Goal: Transaction & Acquisition: Purchase product/service

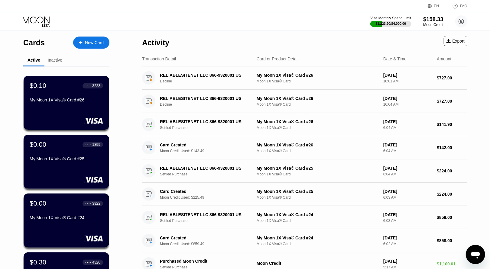
click at [433, 22] on div "$158.33" at bounding box center [433, 19] width 20 height 6
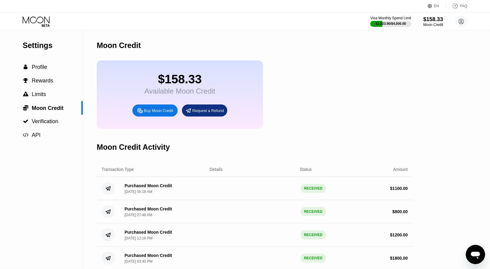
click at [157, 113] on div "Buy Moon Credit" at bounding box center [158, 110] width 29 height 5
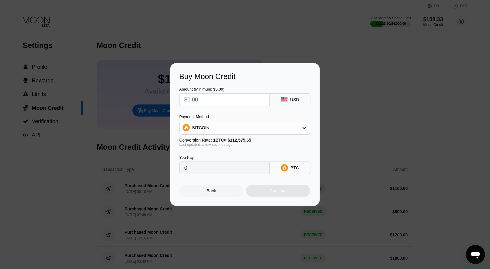
click at [215, 98] on input "text" at bounding box center [224, 100] width 80 height 12
type input "$8"
type input "0.00007107"
type input "$80"
type input "0.00071064"
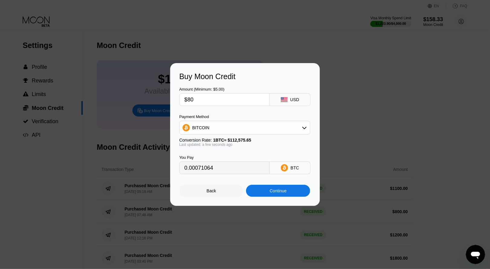
type input "$800"
type input "0.00710634"
type input "$800"
drag, startPoint x: 229, startPoint y: 129, endPoint x: 229, endPoint y: 135, distance: 6.3
click at [229, 129] on div "BITCOIN" at bounding box center [244, 128] width 130 height 12
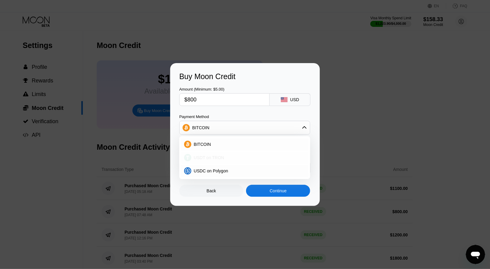
click at [224, 156] on div "USDT on TRON" at bounding box center [248, 157] width 114 height 5
type input "808.08"
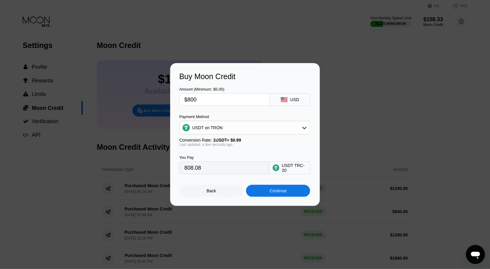
click at [261, 187] on div "Continue" at bounding box center [278, 191] width 64 height 12
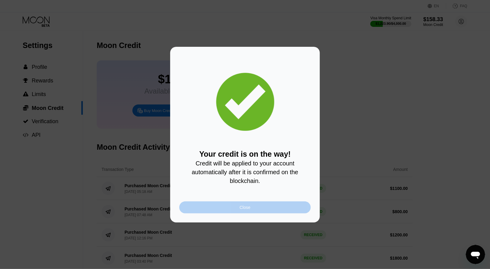
click at [238, 205] on div "Close" at bounding box center [244, 207] width 131 height 12
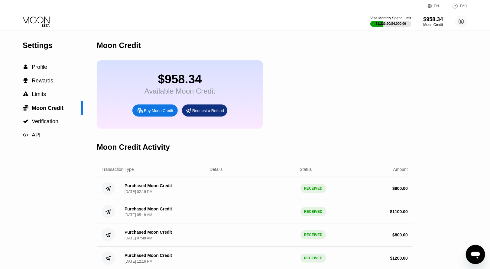
click at [46, 24] on icon at bounding box center [37, 21] width 28 height 11
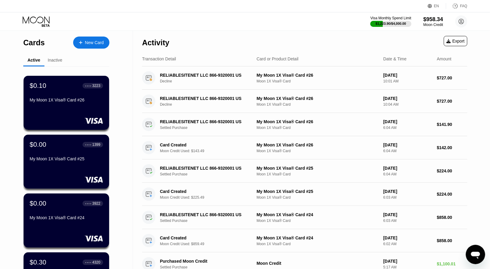
click at [91, 42] on div "New Card" at bounding box center [94, 42] width 19 height 5
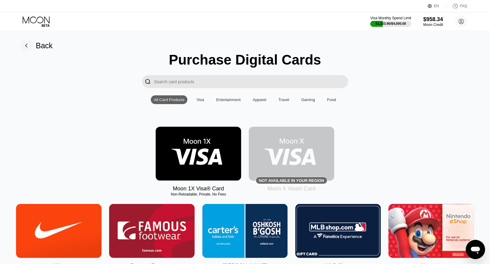
click at [191, 139] on img at bounding box center [198, 154] width 85 height 54
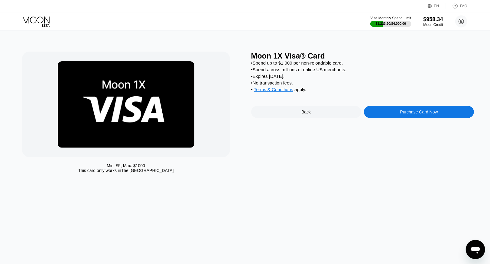
click at [418, 112] on div "Purchase Card Now" at bounding box center [419, 112] width 110 height 12
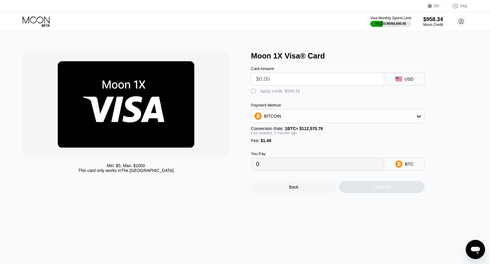
click at [275, 85] on input "text" at bounding box center [317, 79] width 123 height 12
type input "$8"
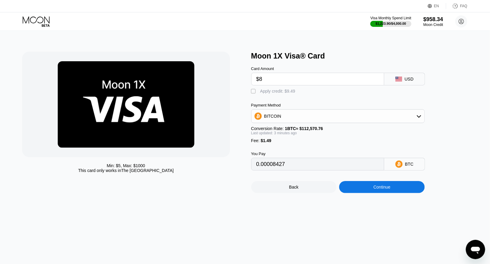
type input "0.00008427"
type input "$800"
type input "0.00711632"
type input "$800"
click at [277, 92] on div "Apply credit: $801.49" at bounding box center [280, 91] width 40 height 5
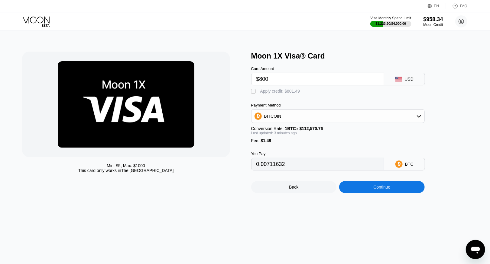
type input "0"
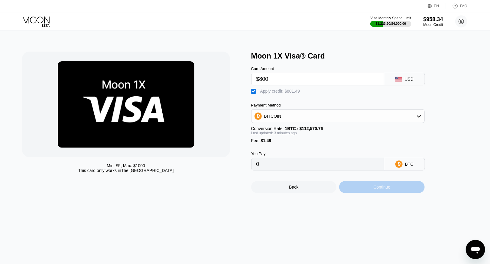
click at [376, 193] on div "Continue" at bounding box center [381, 187] width 85 height 12
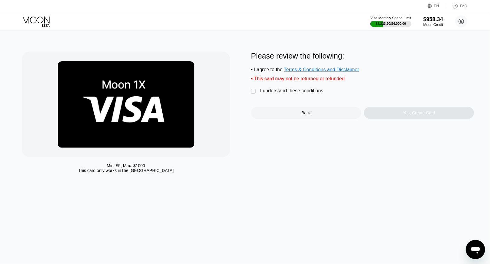
click at [285, 93] on div "I understand these conditions" at bounding box center [291, 90] width 63 height 5
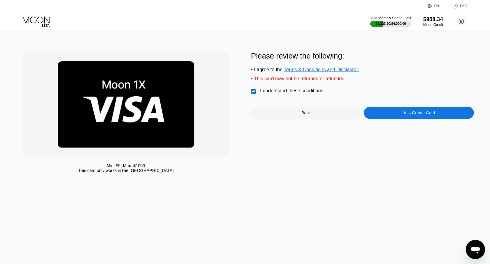
click at [419, 115] on div "Yes, Create Card" at bounding box center [419, 113] width 32 height 5
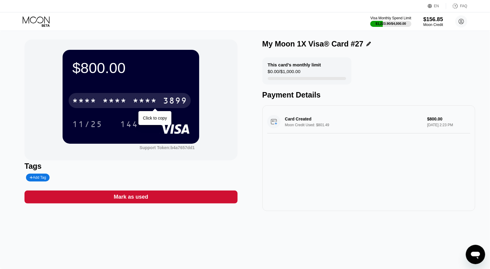
click at [142, 98] on div "* * * *" at bounding box center [145, 102] width 24 height 10
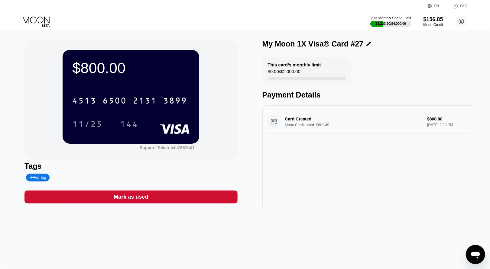
click at [41, 16] on icon at bounding box center [37, 21] width 28 height 11
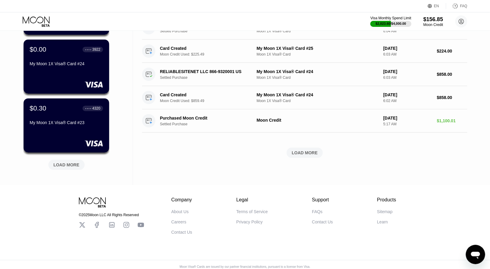
scroll to position [222, 0]
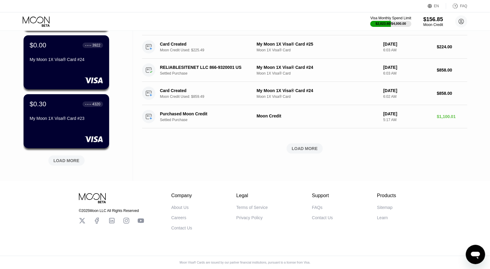
drag, startPoint x: 292, startPoint y: 138, endPoint x: 300, endPoint y: 142, distance: 8.6
click at [293, 143] on div "LOAD MORE" at bounding box center [304, 148] width 36 height 10
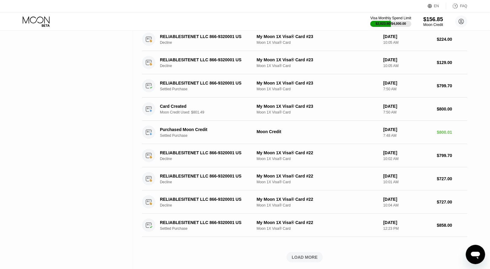
scroll to position [479, 0]
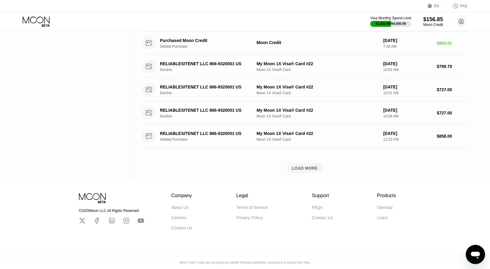
click at [295, 166] on div "LOAD MORE" at bounding box center [304, 168] width 26 height 5
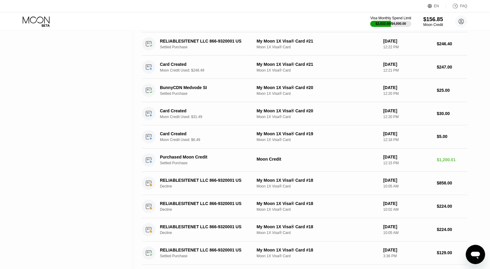
scroll to position [751, 0]
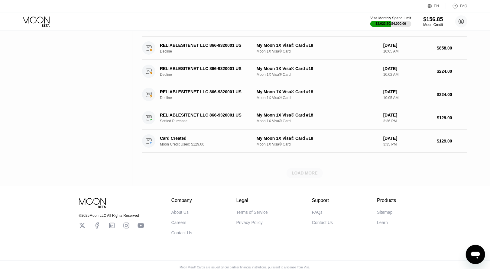
click at [306, 173] on div "LOAD MORE" at bounding box center [304, 172] width 26 height 5
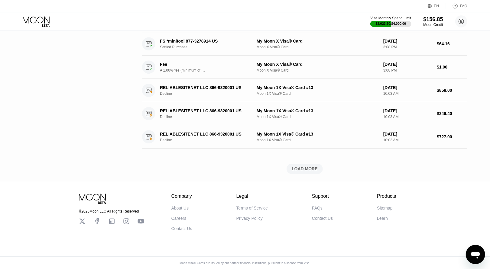
scroll to position [1058, 0]
click at [313, 166] on div "LOAD MORE" at bounding box center [304, 168] width 26 height 5
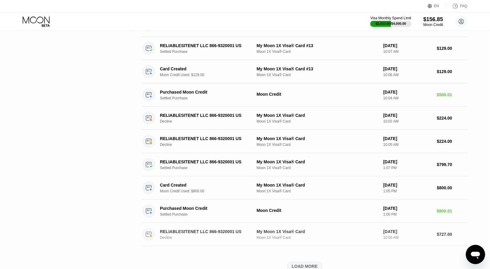
scroll to position [1336, 0]
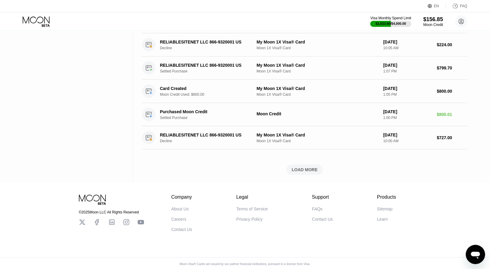
click at [295, 167] on div "LOAD MORE" at bounding box center [304, 169] width 26 height 5
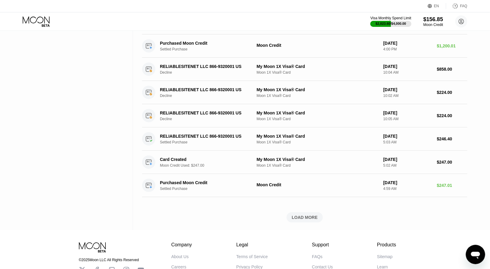
scroll to position [1613, 0]
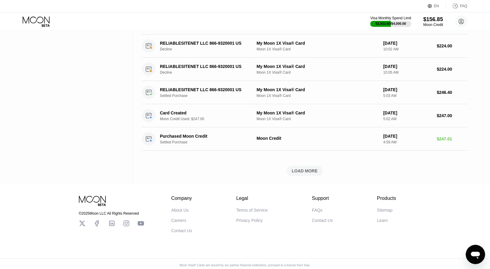
click at [307, 168] on div "LOAD MORE" at bounding box center [304, 170] width 26 height 5
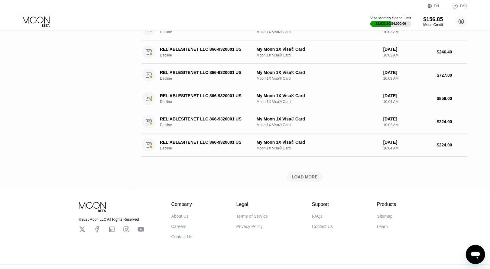
scroll to position [1891, 0]
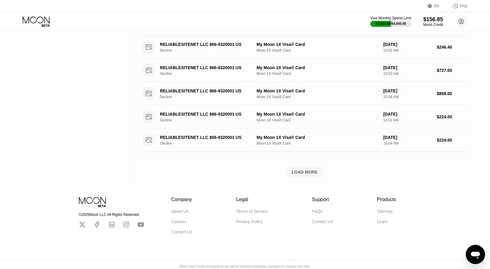
click at [299, 169] on div "LOAD MORE" at bounding box center [304, 171] width 26 height 5
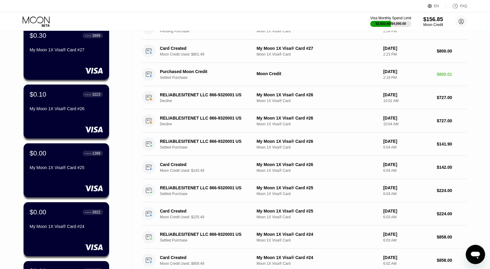
scroll to position [0, 0]
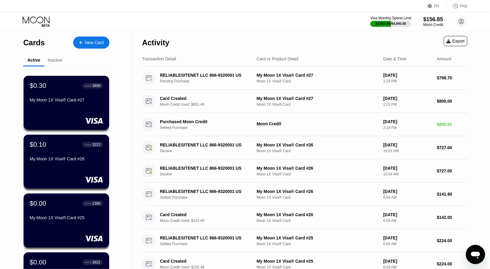
click at [459, 40] on div "Export" at bounding box center [455, 41] width 18 height 5
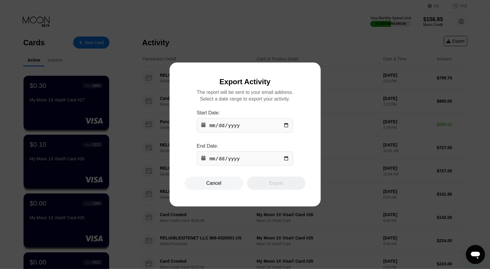
click at [287, 127] on input "date" at bounding box center [245, 125] width 96 height 14
type input "[DATE]"
click at [255, 162] on input "date" at bounding box center [245, 158] width 96 height 14
click at [285, 162] on input "date" at bounding box center [245, 158] width 96 height 14
type input "[DATE]"
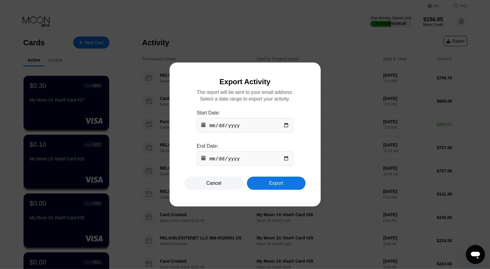
click at [272, 185] on div "Export" at bounding box center [276, 183] width 14 height 6
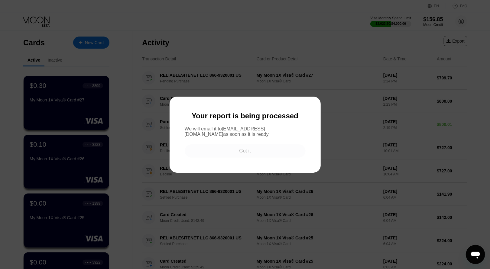
click at [250, 154] on div "Got it" at bounding box center [244, 151] width 11 height 6
